Goal: Transaction & Acquisition: Obtain resource

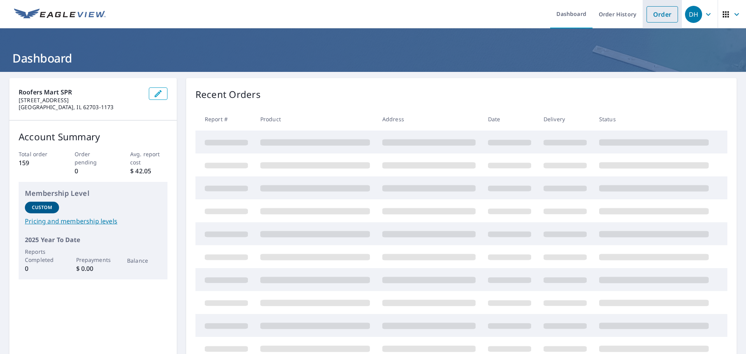
click at [651, 10] on link "Order" at bounding box center [661, 14] width 31 height 16
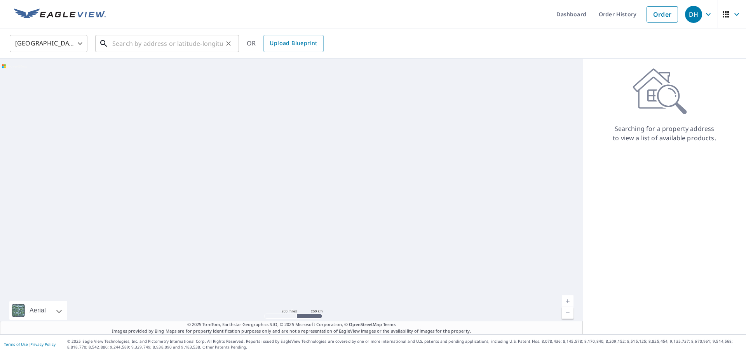
click at [121, 49] on input "text" at bounding box center [167, 44] width 111 height 22
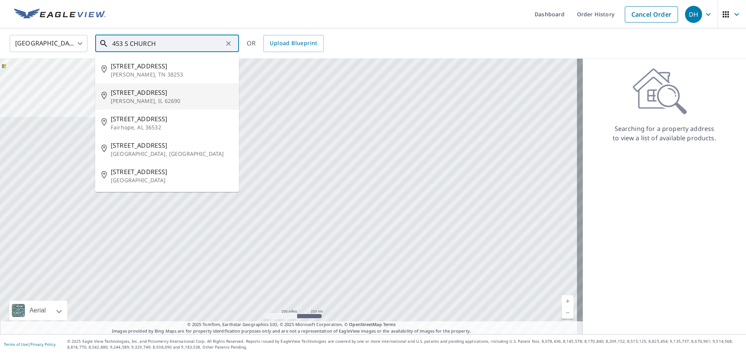
click at [141, 96] on span "[STREET_ADDRESS]" at bounding box center [172, 92] width 122 height 9
type input "[STREET_ADDRESS][PERSON_NAME]"
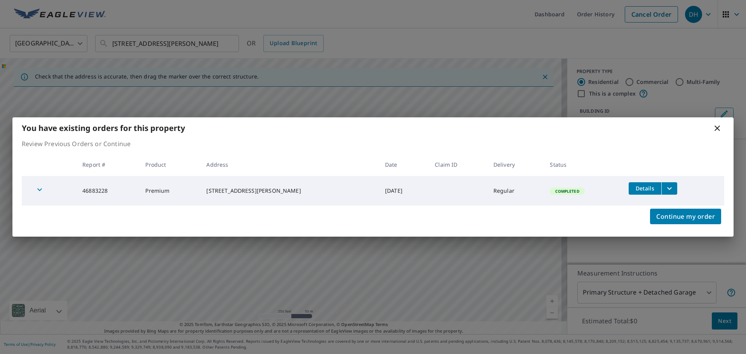
click at [645, 188] on span "Details" at bounding box center [644, 188] width 23 height 7
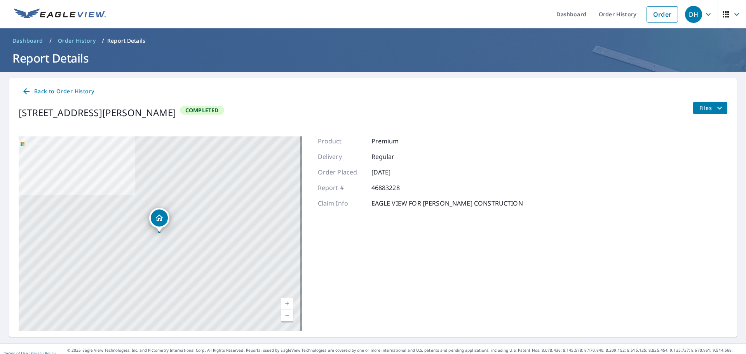
click at [700, 102] on button "Files" at bounding box center [710, 108] width 35 height 12
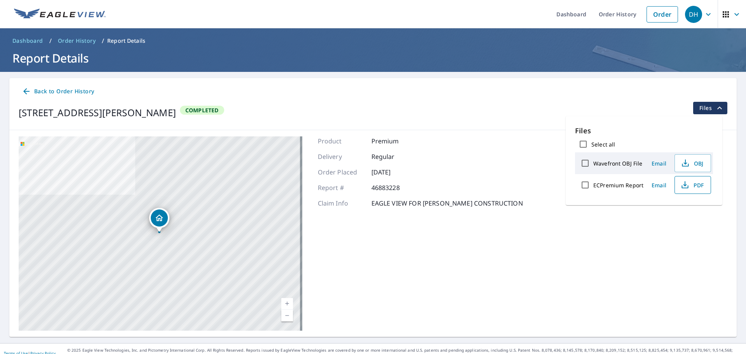
click at [689, 185] on span "PDF" at bounding box center [691, 184] width 25 height 9
